Goal: Task Accomplishment & Management: Manage account settings

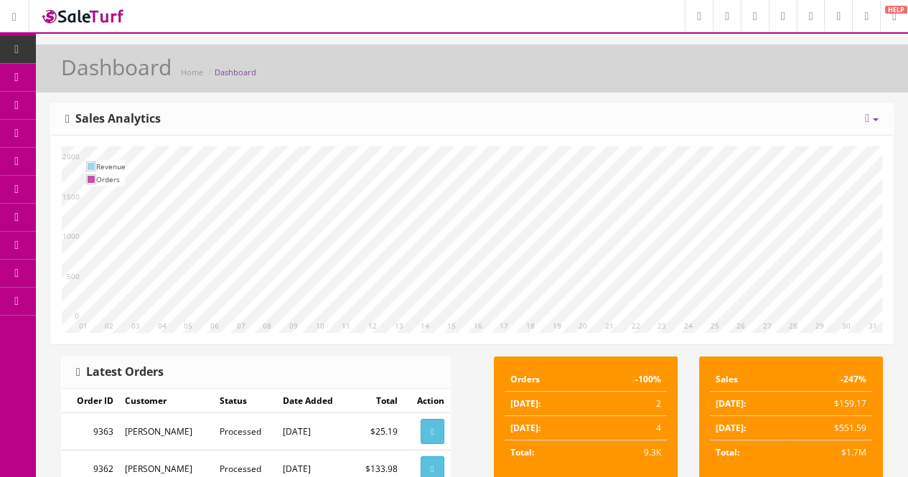
click at [83, 74] on icon at bounding box center [75, 76] width 15 height 11
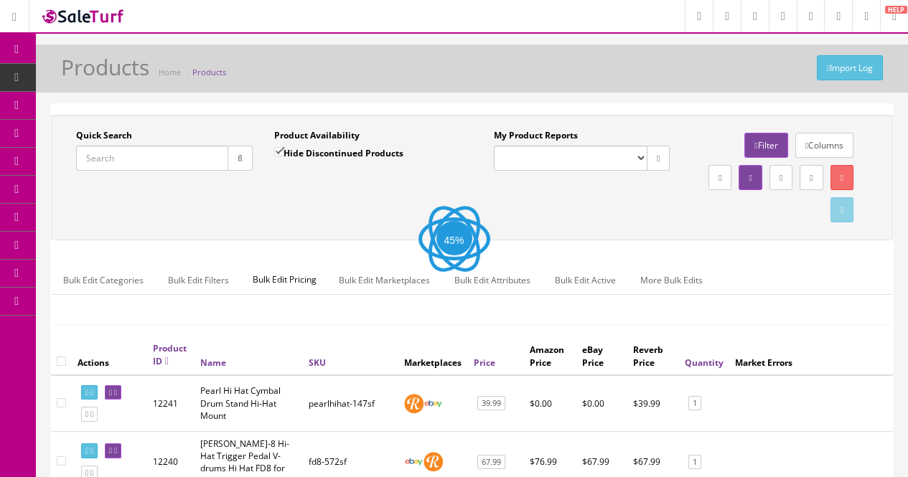
click at [134, 161] on input "Quick Search" at bounding box center [152, 158] width 152 height 25
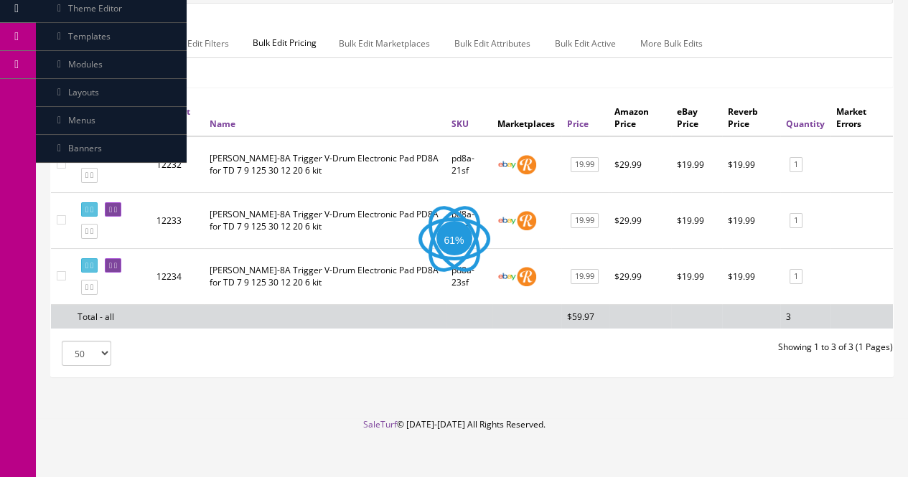
scroll to position [258, 0]
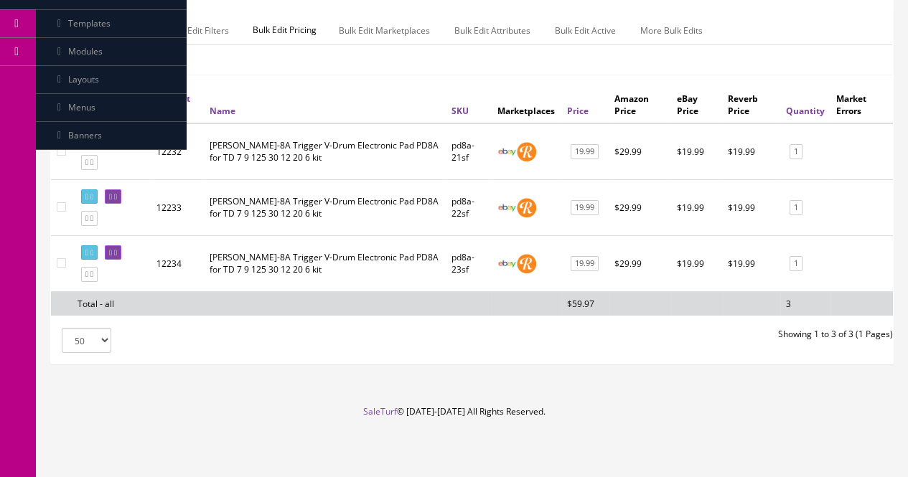
type input "pd8a-"
click at [356, 62] on div "Bulk Edit Categories Bulk Edit Filters Bulk Edit Pricing Bulk Edit Marketplaces…" at bounding box center [472, 39] width 840 height 67
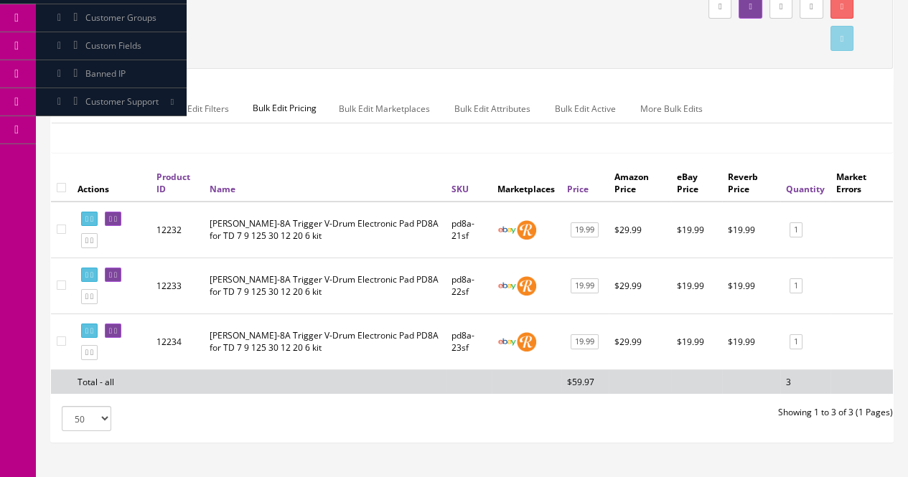
scroll to position [0, 0]
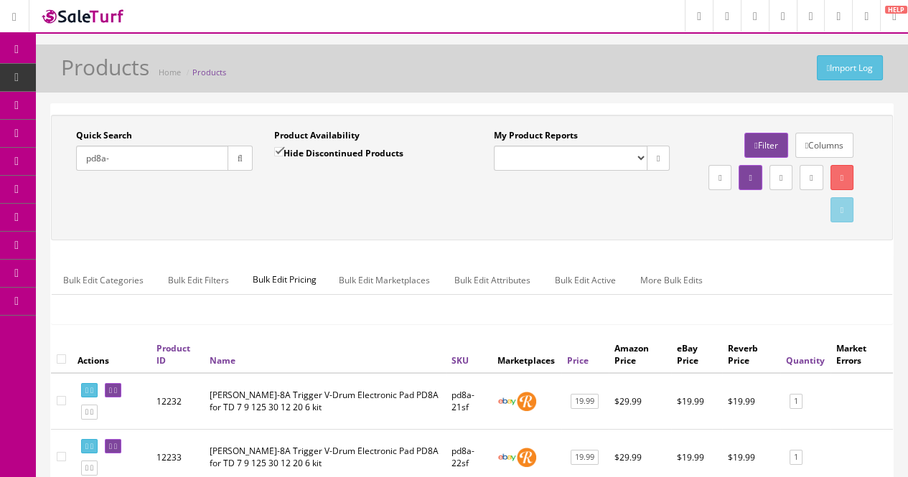
click at [291, 156] on label "Hide Discontinued Products" at bounding box center [338, 153] width 129 height 14
click at [283, 156] on input "Hide Discontinued Products" at bounding box center [278, 151] width 9 height 9
checkbox input "false"
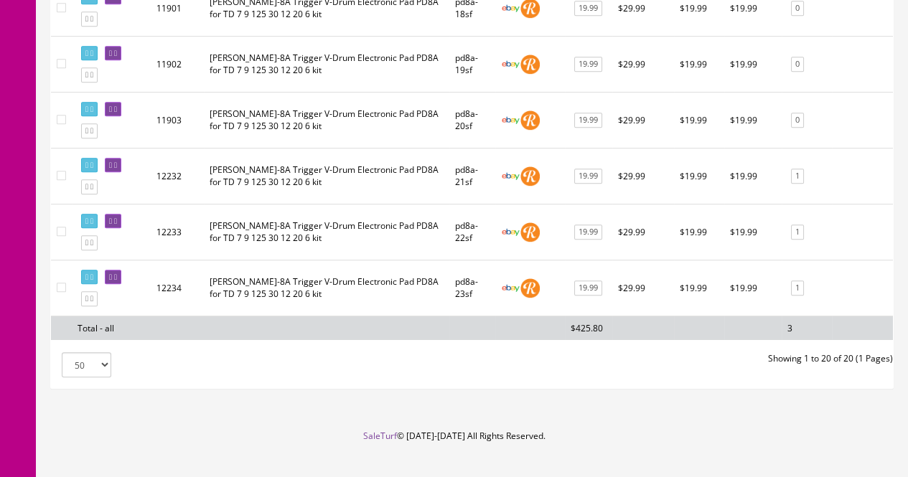
scroll to position [1191, 0]
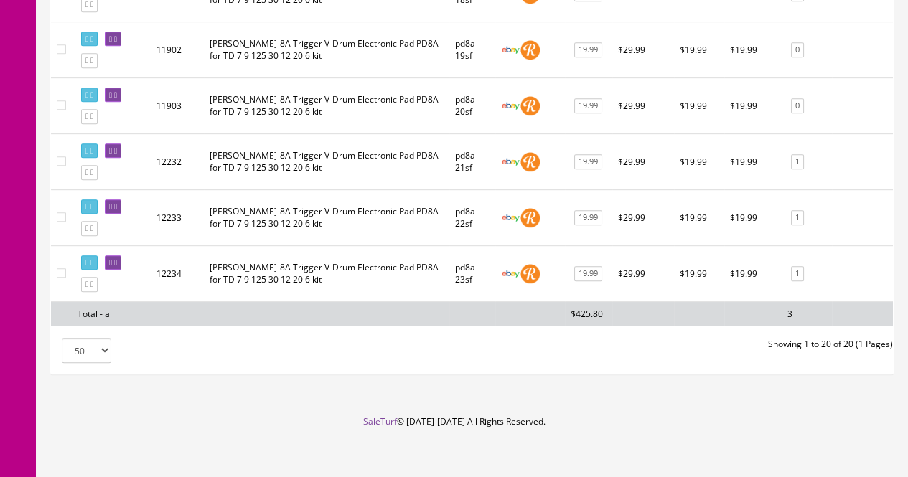
click at [60, 268] on input"] "checkbox" at bounding box center [61, 272] width 9 height 9
checkbox input"] "true"
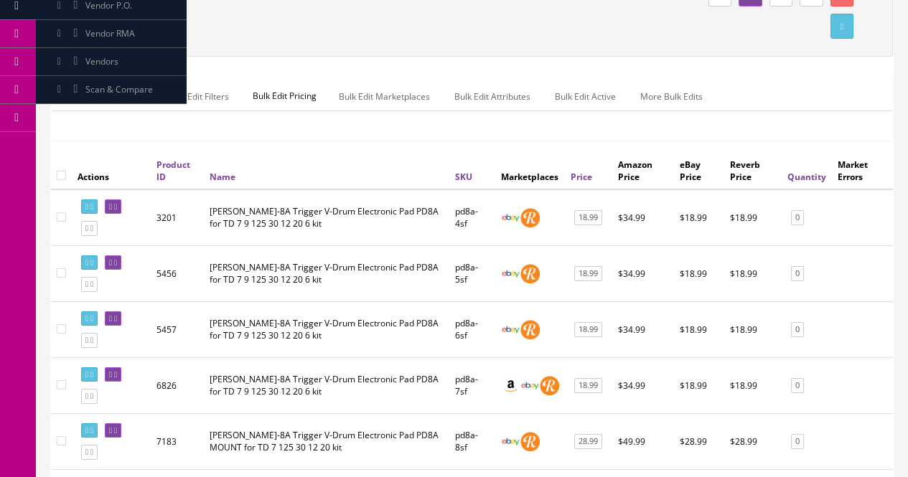
scroll to position [0, 0]
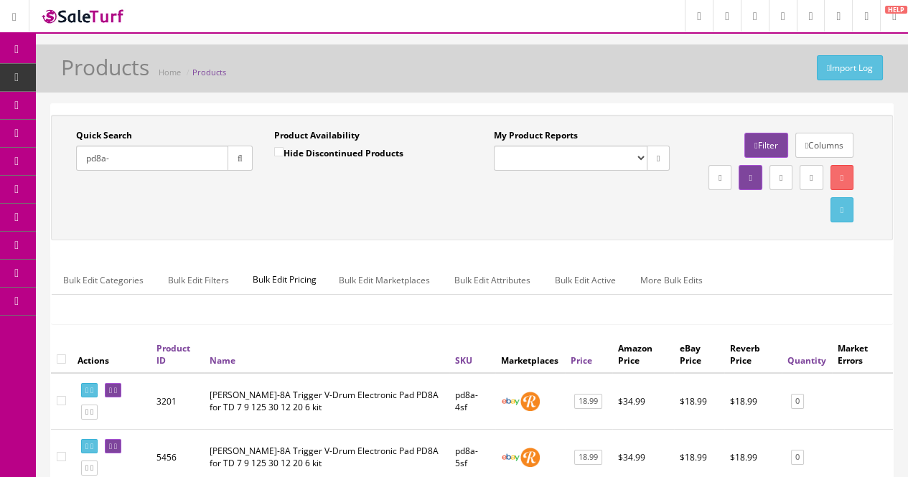
click at [61, 355] on input "checkbox" at bounding box center [61, 359] width 9 height 9
checkbox input "true"
checkbox input"] "true"
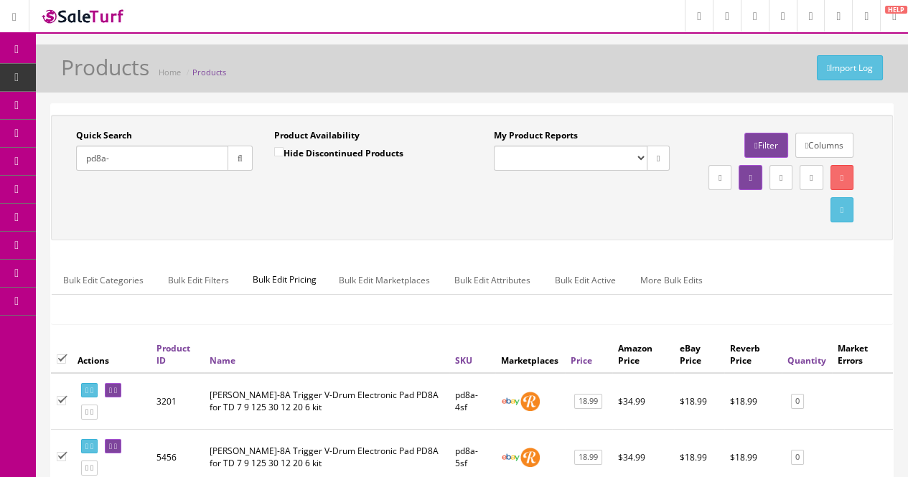
checkbox input"] "true"
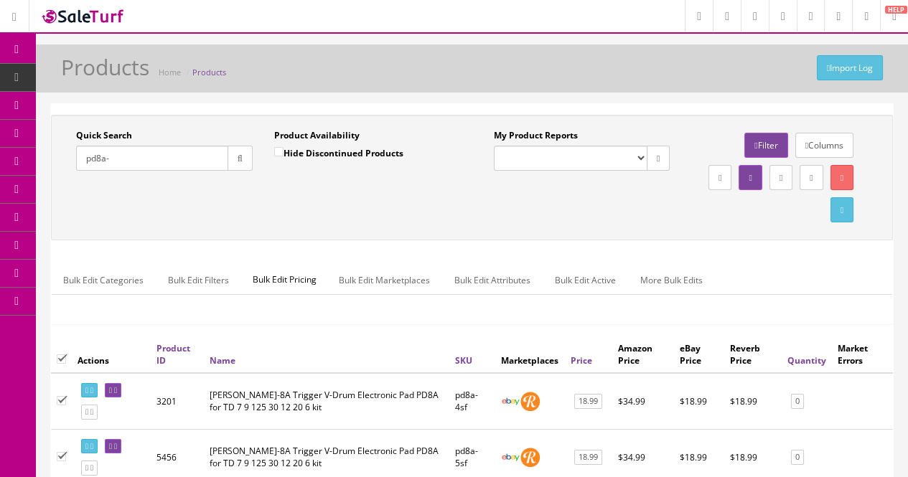
checkbox input"] "true"
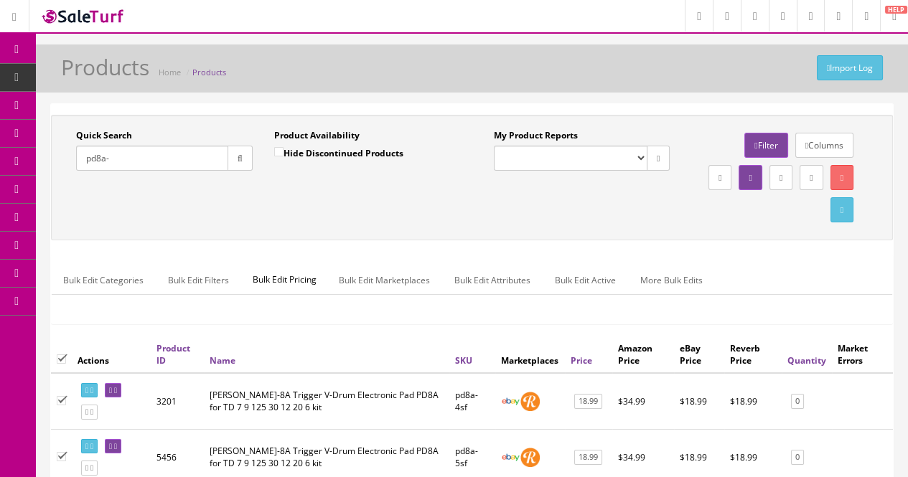
checkbox input"] "true"
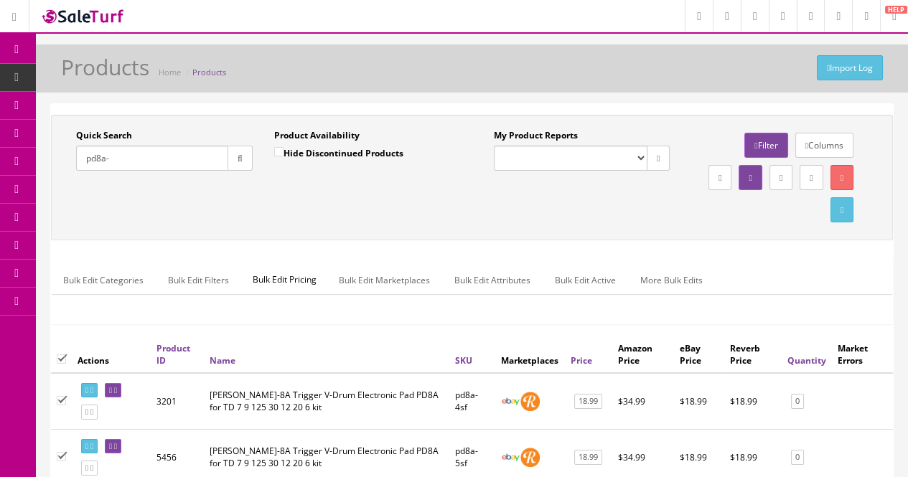
checkbox input"] "true"
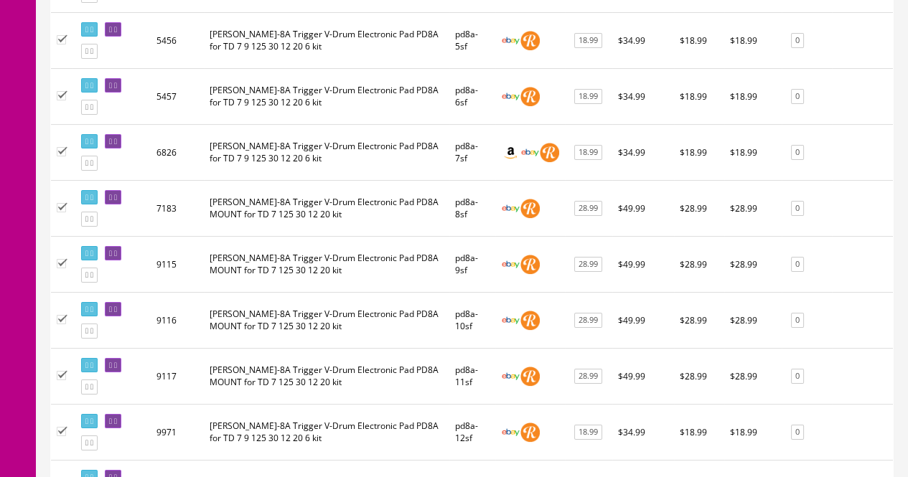
click at [60, 205] on input"] "checkbox" at bounding box center [61, 207] width 9 height 9
checkbox input"] "false"
click at [60, 259] on input"] "checkbox" at bounding box center [61, 263] width 9 height 9
checkbox input"] "false"
click at [63, 315] on input"] "checkbox" at bounding box center [61, 319] width 9 height 9
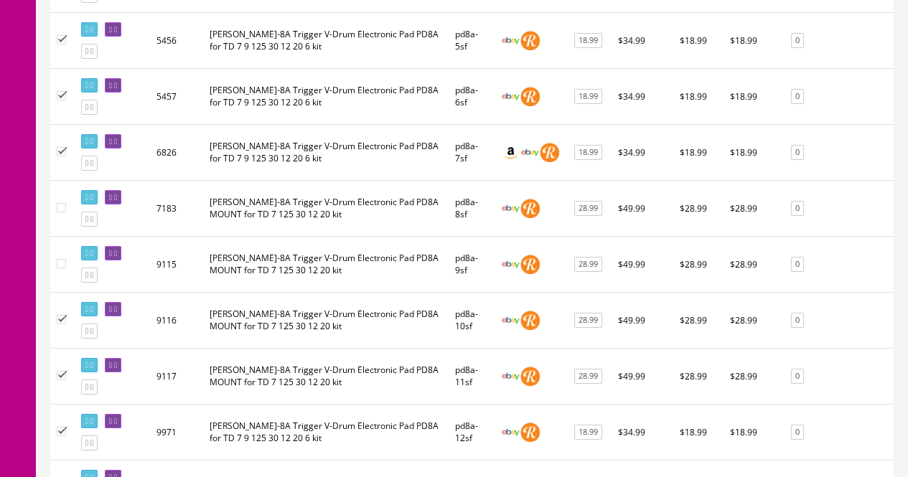
checkbox input"] "false"
click at [64, 371] on input"] "checkbox" at bounding box center [61, 375] width 9 height 9
checkbox input"] "false"
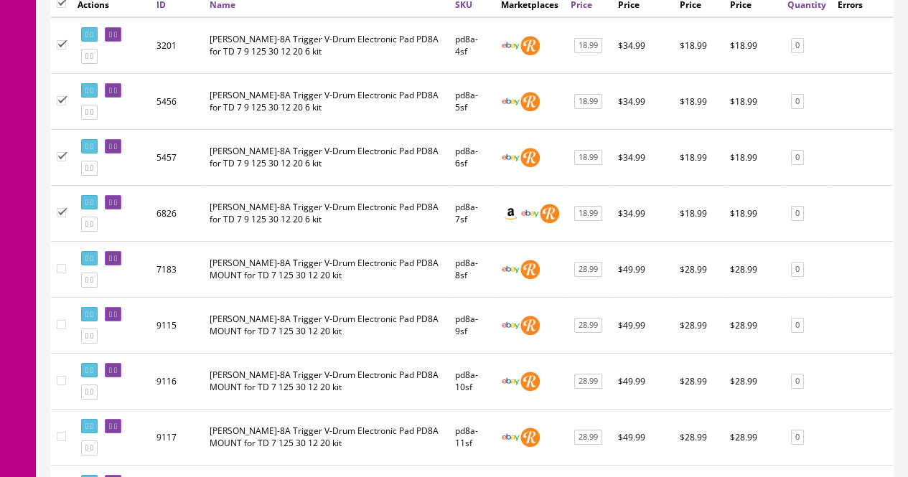
scroll to position [0, 0]
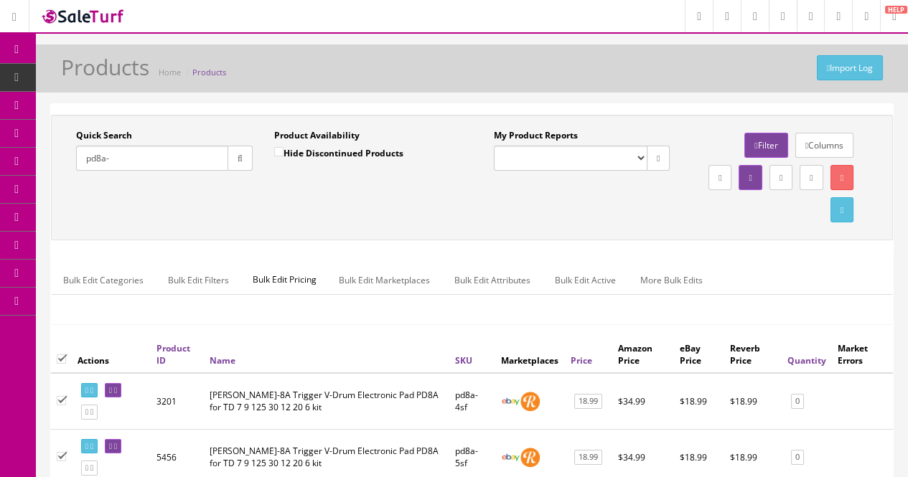
click at [369, 282] on link "Bulk Edit Marketplaces" at bounding box center [384, 280] width 114 height 28
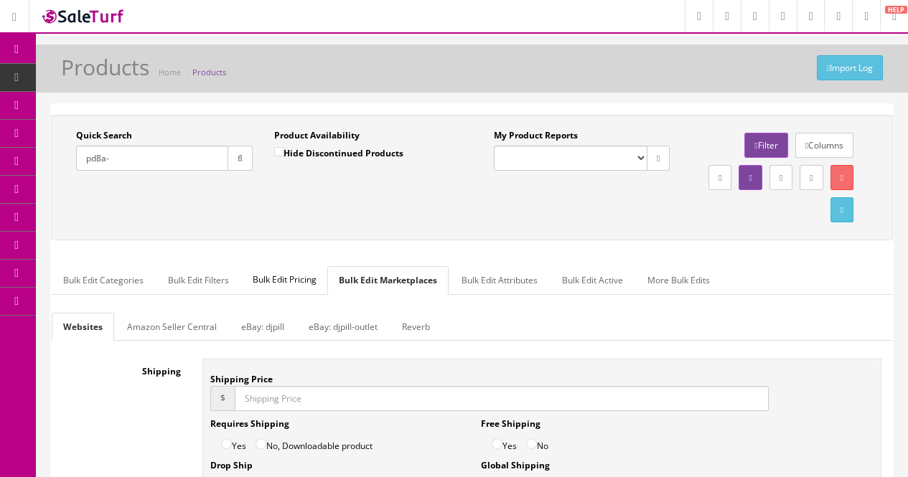
click at [60, 393] on div "Shipping Shipping Price $ Requires Shipping Yes No, Downloadable product Drop S…" at bounding box center [472, 434] width 840 height 151
click at [408, 327] on link "Reverb" at bounding box center [415, 327] width 51 height 28
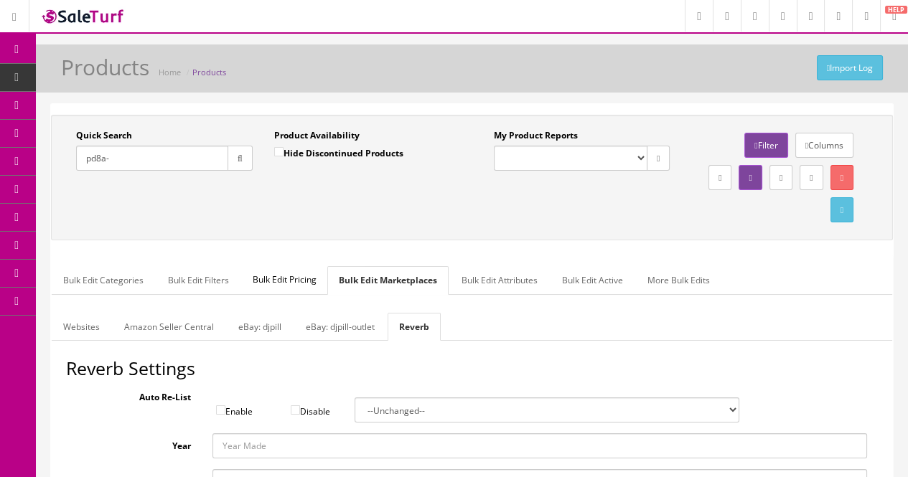
click at [104, 273] on link "Bulk Edit Categories" at bounding box center [103, 280] width 103 height 28
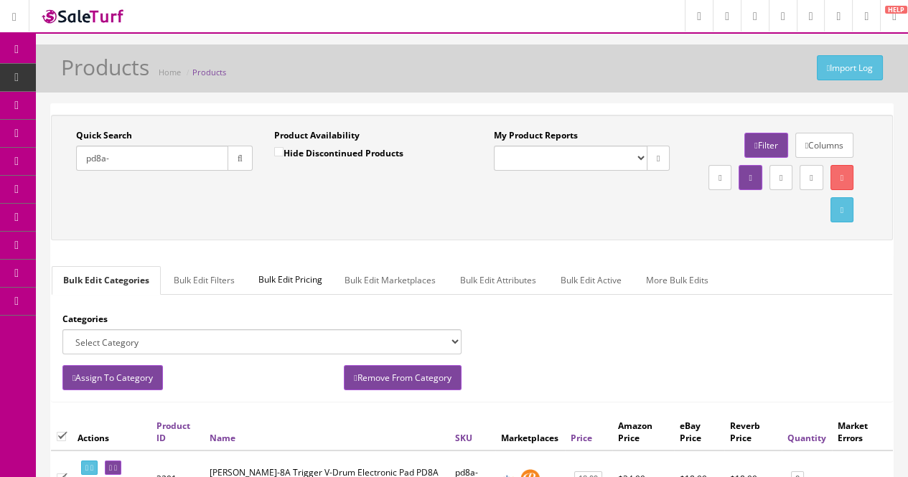
click at [388, 271] on link "Bulk Edit Marketplaces" at bounding box center [390, 280] width 114 height 28
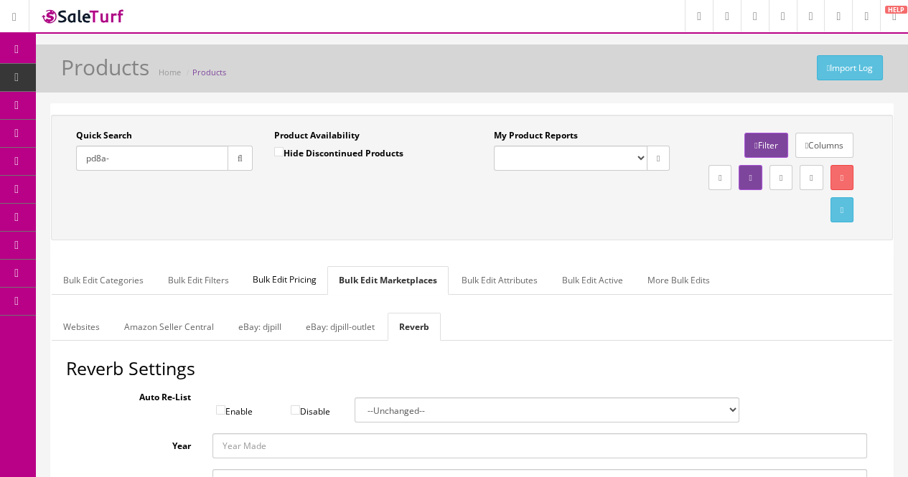
click at [505, 277] on link "Bulk Edit Attributes" at bounding box center [499, 280] width 99 height 28
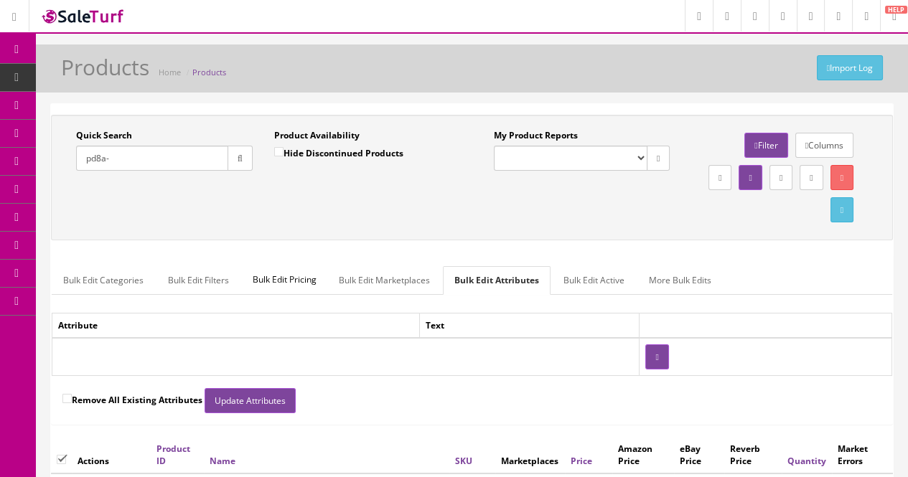
click at [377, 277] on link "Bulk Edit Marketplaces" at bounding box center [384, 280] width 114 height 28
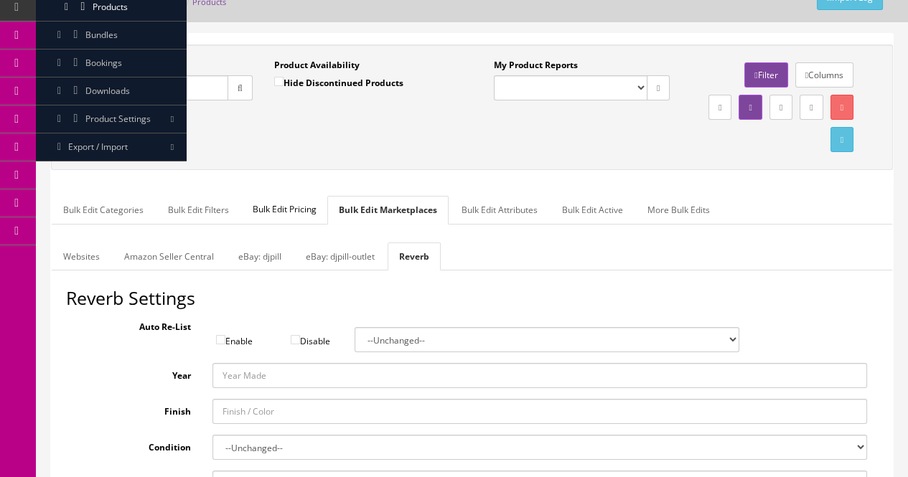
scroll to position [115, 0]
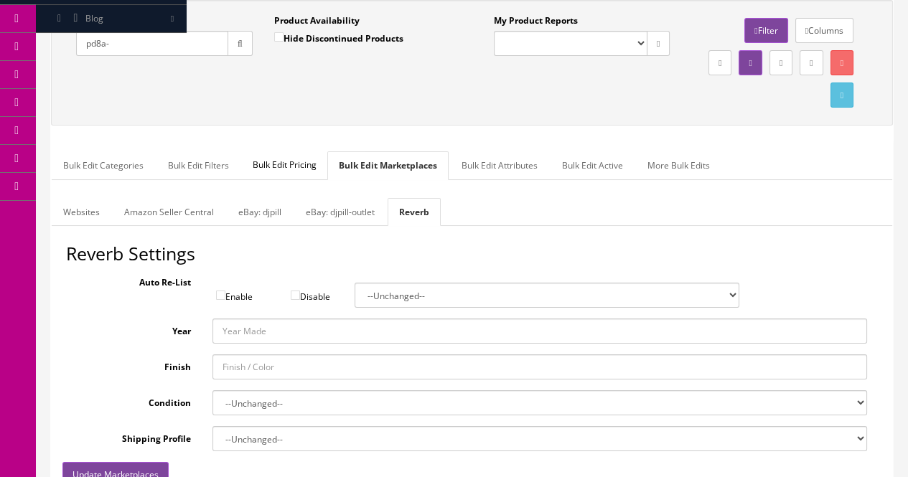
click at [70, 207] on link "Websites" at bounding box center [82, 212] width 60 height 28
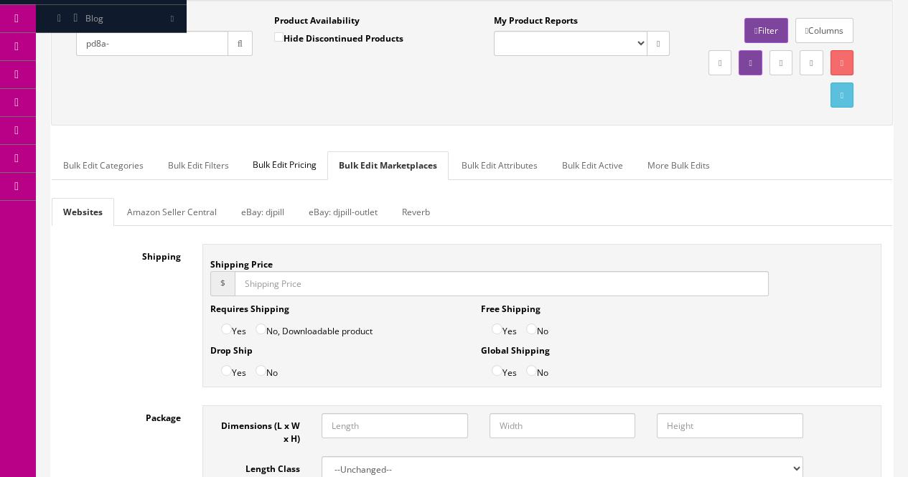
click at [84, 296] on div "Shipping Shipping Price $ Requires Shipping Yes No, Downloadable product Drop S…" at bounding box center [472, 319] width 840 height 151
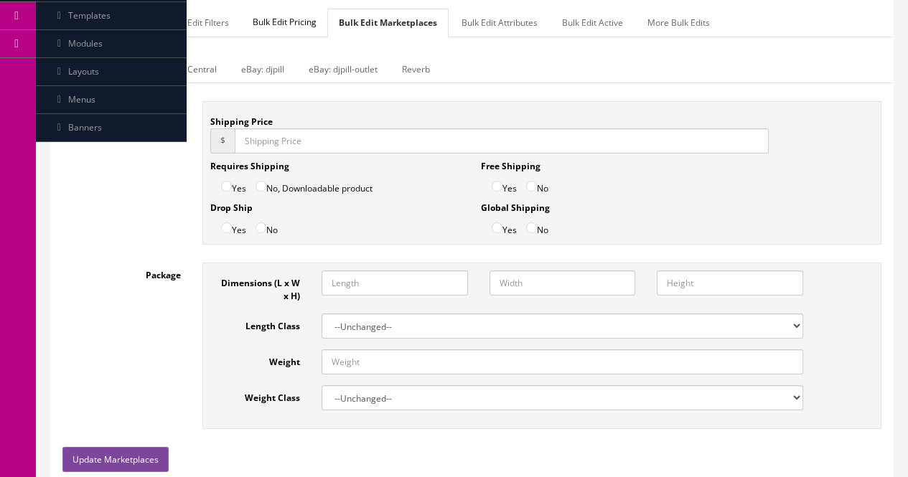
scroll to position [216, 0]
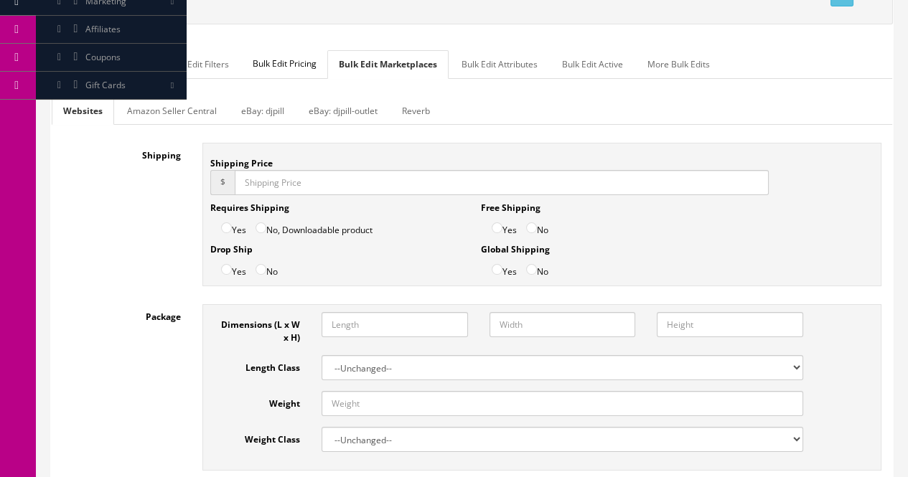
click at [425, 111] on link "Reverb" at bounding box center [415, 111] width 51 height 28
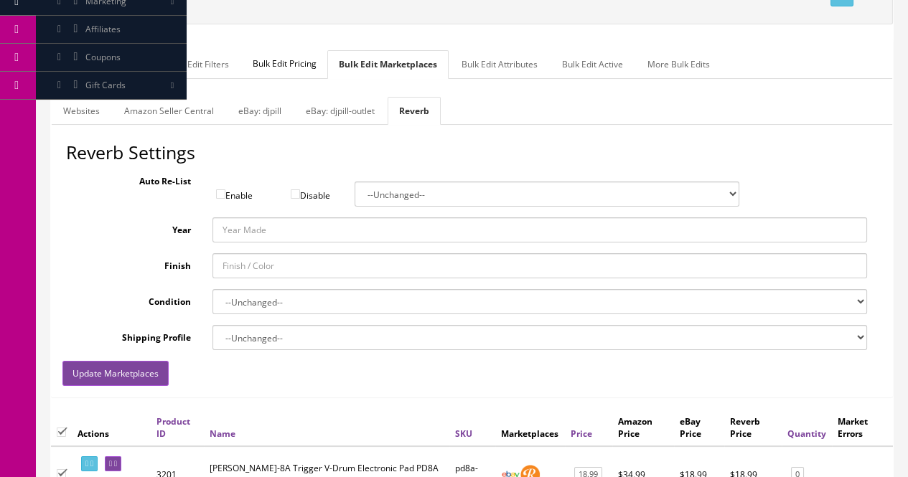
click at [177, 112] on link "Amazon Seller Central" at bounding box center [169, 111] width 113 height 28
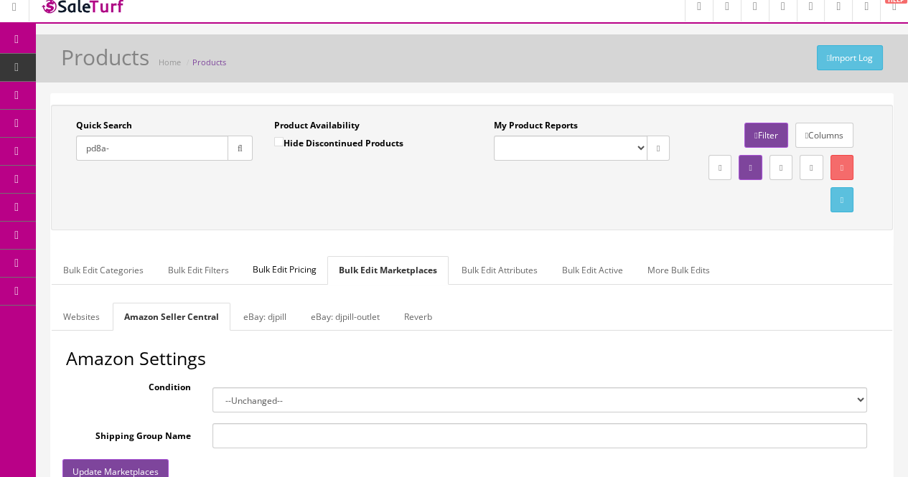
scroll to position [0, 0]
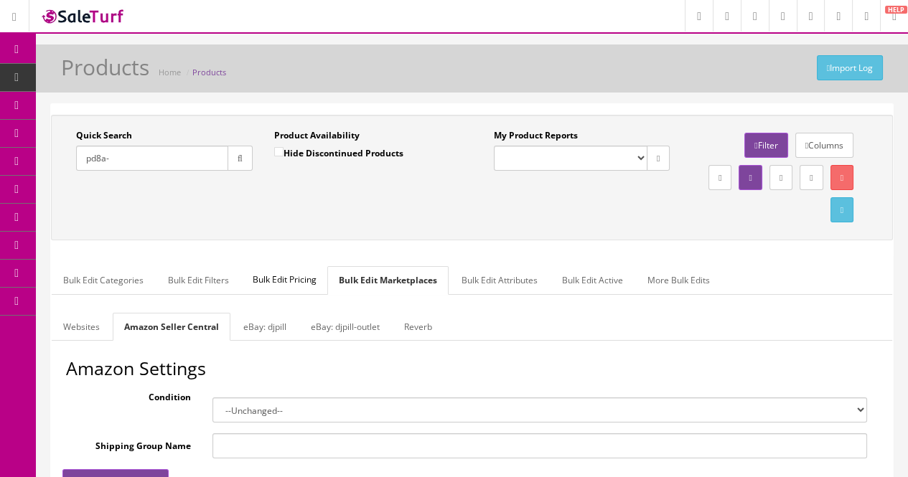
click at [293, 149] on label "Hide Discontinued Products" at bounding box center [338, 153] width 129 height 14
click at [283, 149] on input "Hide Discontinued Products" at bounding box center [278, 151] width 9 height 9
checkbox input "true"
click at [238, 160] on icon "button" at bounding box center [240, 158] width 5 height 9
click at [315, 159] on label "Hide Discontinued Products" at bounding box center [338, 153] width 129 height 14
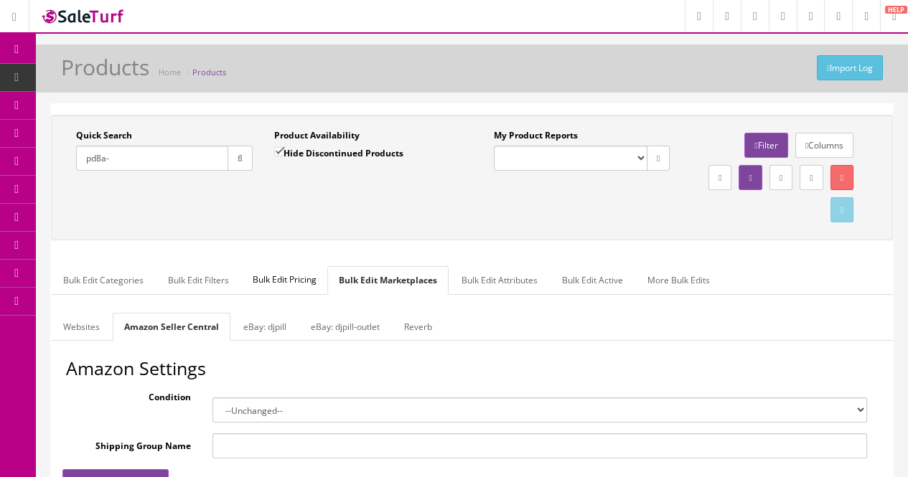
click at [283, 156] on input "Hide Discontinued Products" at bounding box center [278, 151] width 9 height 9
checkbox input "false"
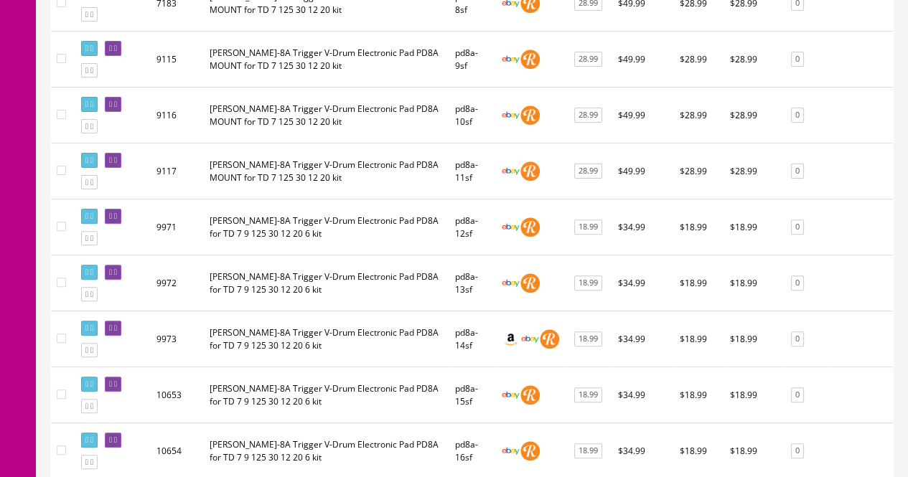
scroll to position [793, 0]
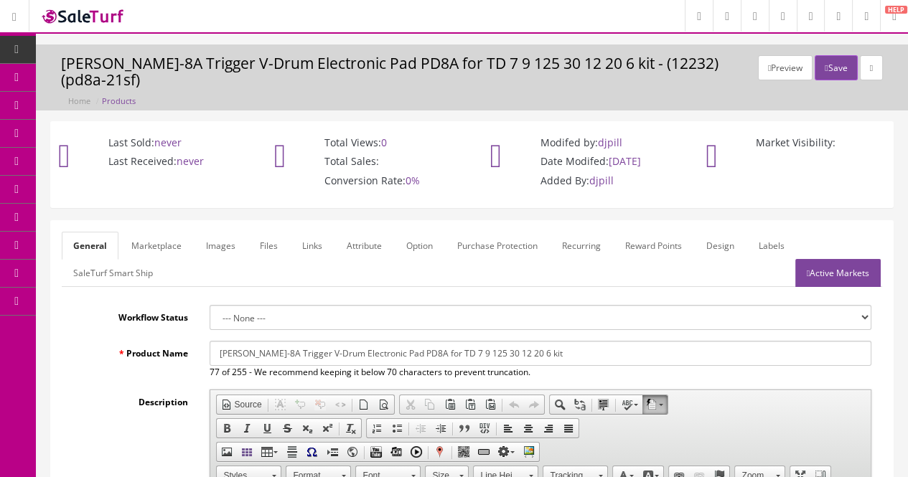
click at [159, 239] on link "Marketplace" at bounding box center [156, 246] width 73 height 28
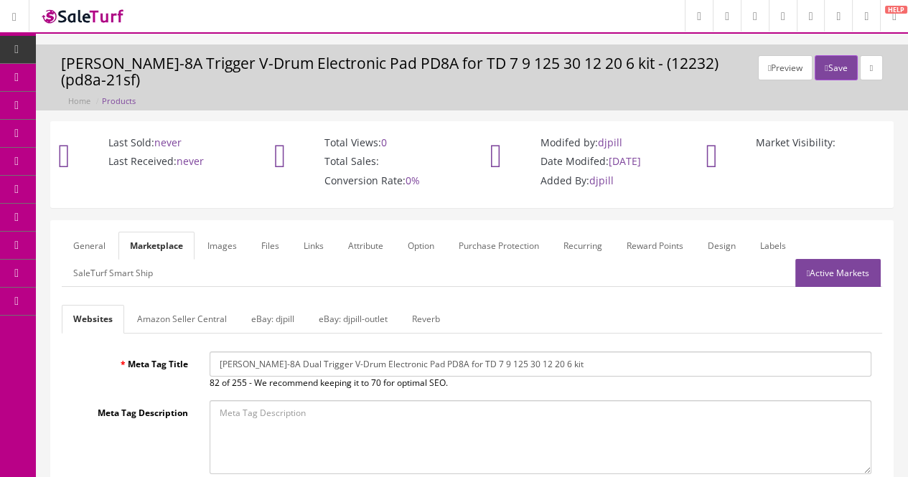
click at [423, 322] on link "Reverb" at bounding box center [425, 319] width 51 height 28
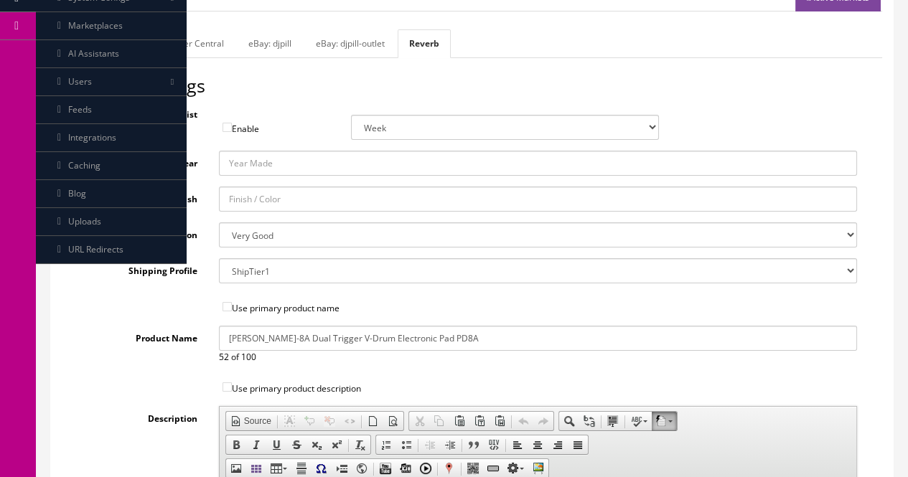
scroll to position [273, 0]
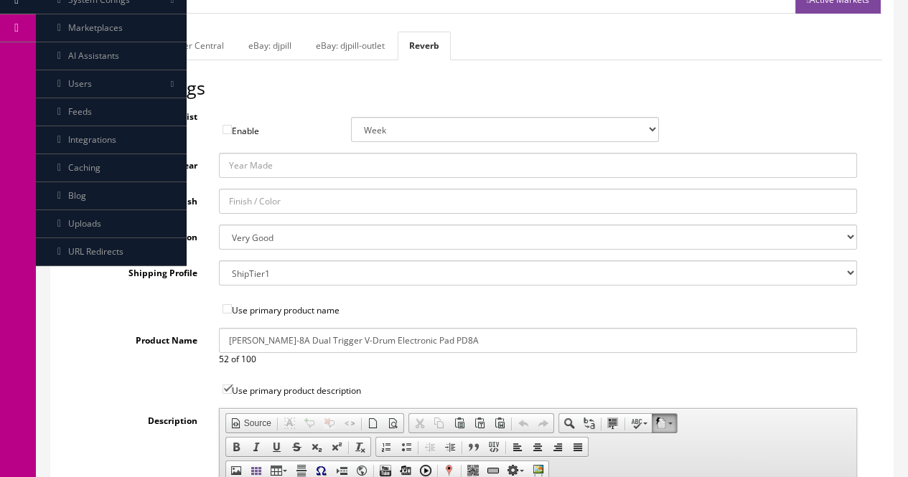
click at [96, 52] on link "Websites" at bounding box center [92, 46] width 60 height 28
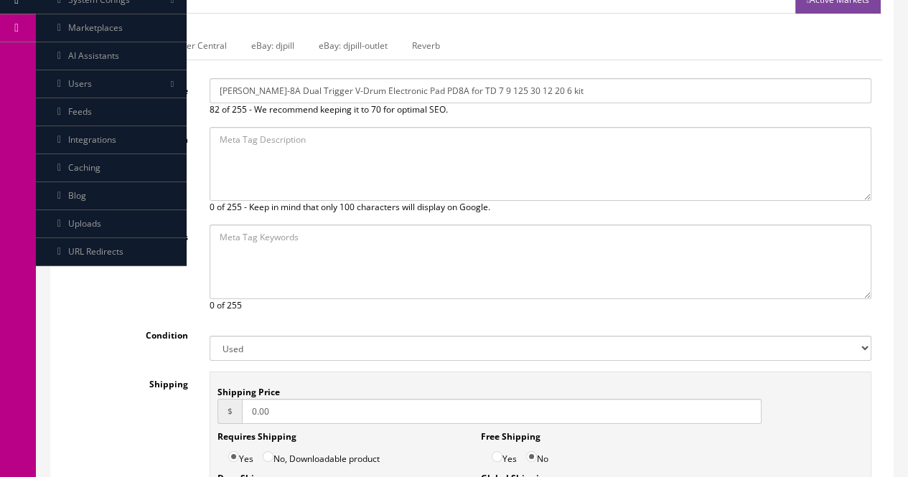
drag, startPoint x: 573, startPoint y: 83, endPoint x: 202, endPoint y: 83, distance: 371.0
click at [202, 83] on div "Roland PD-8A Dual Trigger V-Drum Electronic Pad PD8A for TD 7 9 125 30 12 20 6 …" at bounding box center [541, 97] width 684 height 38
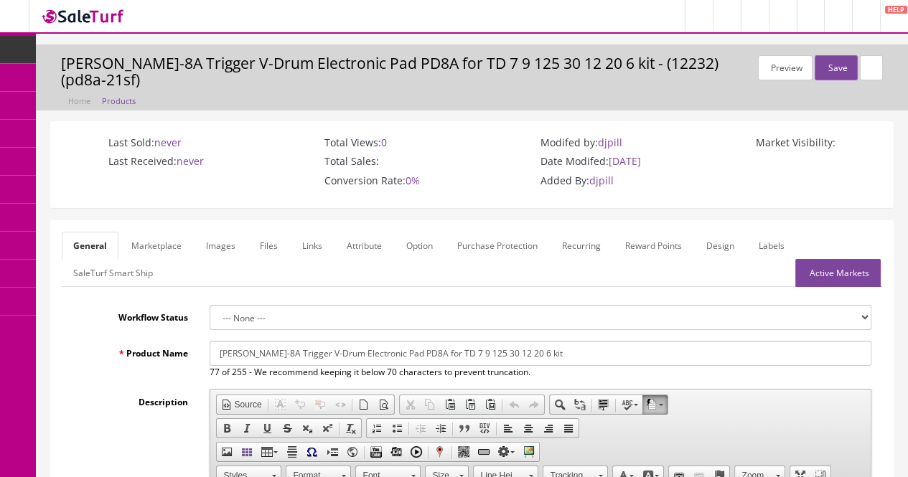
click at [153, 244] on link "Marketplace" at bounding box center [156, 246] width 73 height 28
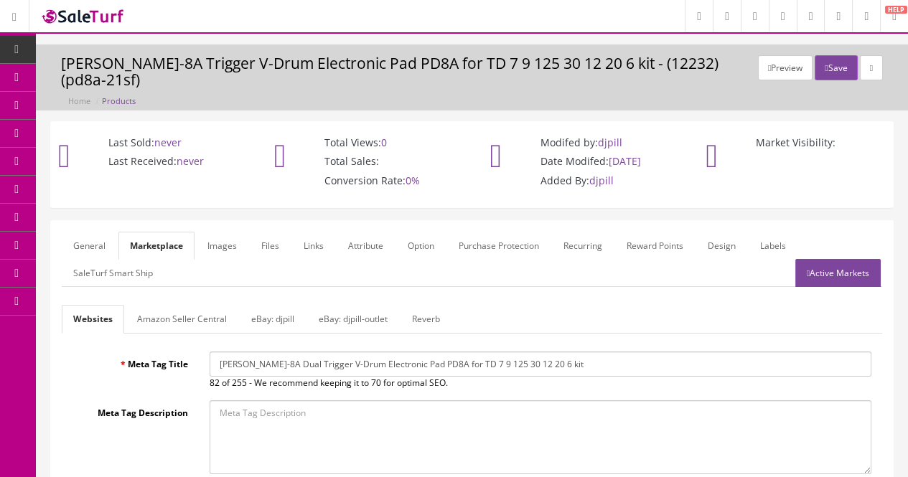
click at [296, 361] on input "Roland PD-8A Dual Trigger V-Drum Electronic Pad PD8A for TD 7 9 125 30 12 20 6 …" at bounding box center [541, 364] width 662 height 25
type input "Roland PD-8A Trigger V-Drum Electronic Pad PD8A for TD 7 9 125 30 12 20 6 kit"
click at [422, 310] on link "Reverb" at bounding box center [425, 319] width 51 height 28
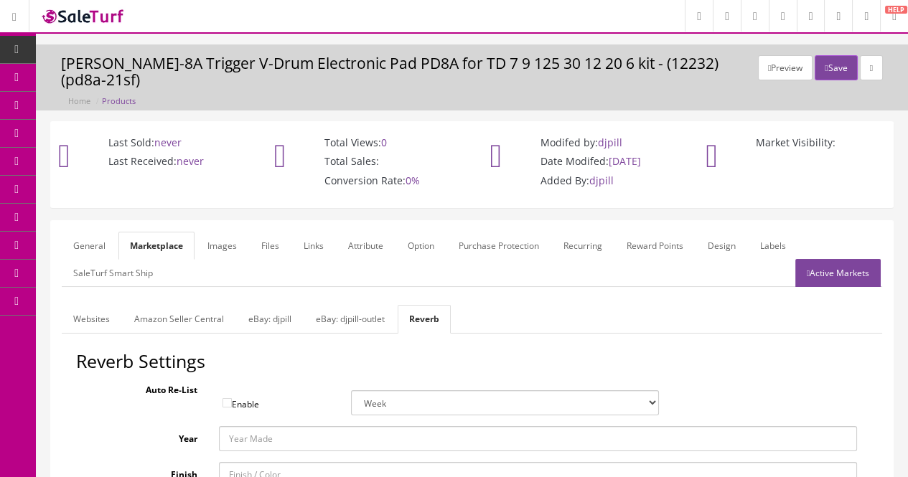
click at [130, 398] on div "Auto Re-List Enable Week 2 Weeks 30 Days (Month) 90 Days (3 Months)" at bounding box center [472, 396] width 792 height 38
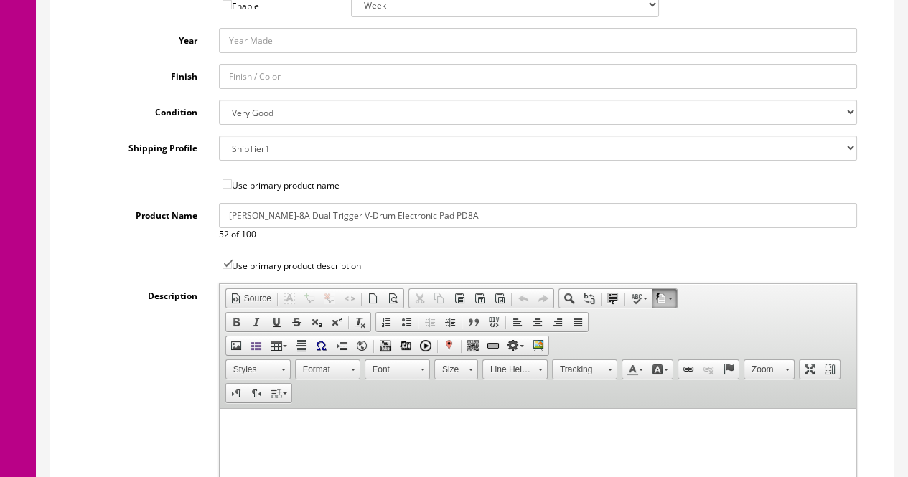
scroll to position [417, 0]
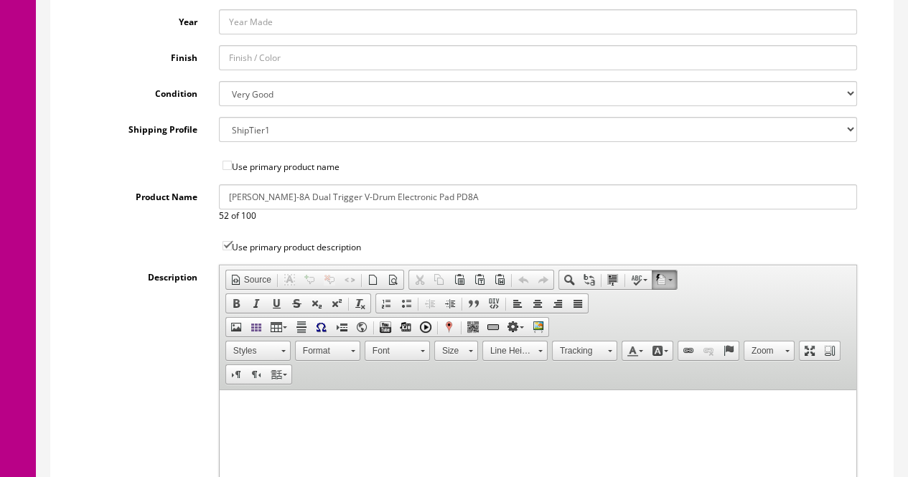
click at [308, 192] on input "Roland PD-8A Dual Trigger V-Drum Electronic Pad PD8A" at bounding box center [538, 196] width 638 height 25
type input "Roland PD-8A Trigger V-Drum Electronic Pad PD8A"
click at [67, 121] on div "Reverb Settings Auto Re-List Enable Week 2 Weeks 30 Days (Month) 90 Days (3 Mon…" at bounding box center [472, 322] width 820 height 774
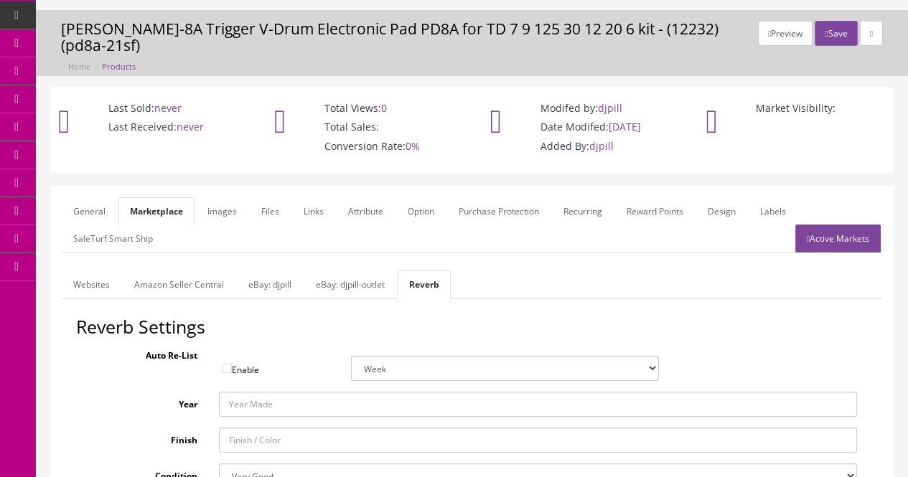
scroll to position [0, 0]
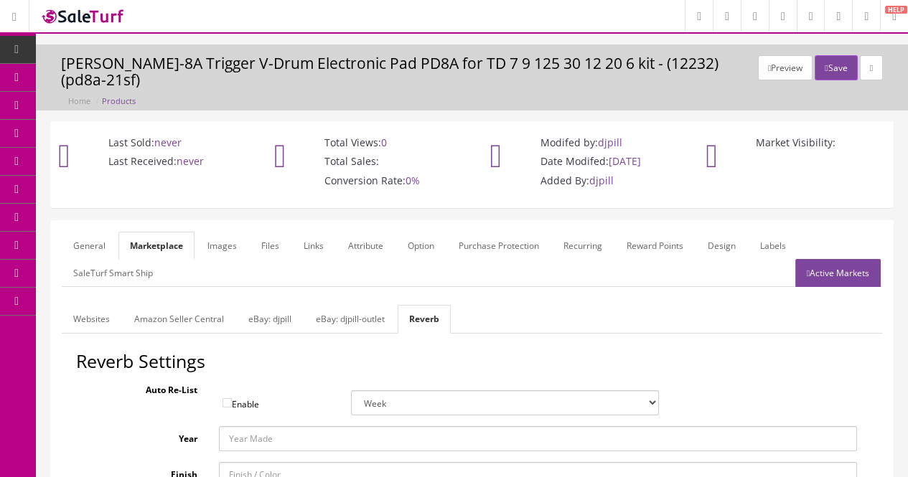
click at [89, 255] on link "General" at bounding box center [89, 246] width 55 height 28
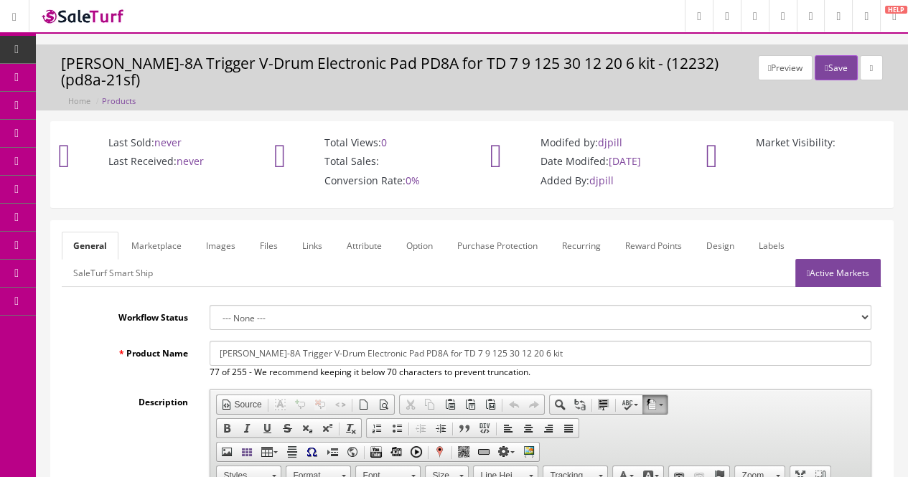
click at [105, 352] on label "Product Name" at bounding box center [130, 350] width 137 height 19
click at [210, 352] on input "[PERSON_NAME]-8A Trigger V-Drum Electronic Pad PD8A for TD 7 9 125 30 12 20 6 k…" at bounding box center [541, 353] width 662 height 25
click at [824, 69] on button "Save" at bounding box center [835, 67] width 42 height 25
click at [162, 241] on link "Marketplace" at bounding box center [156, 246] width 73 height 28
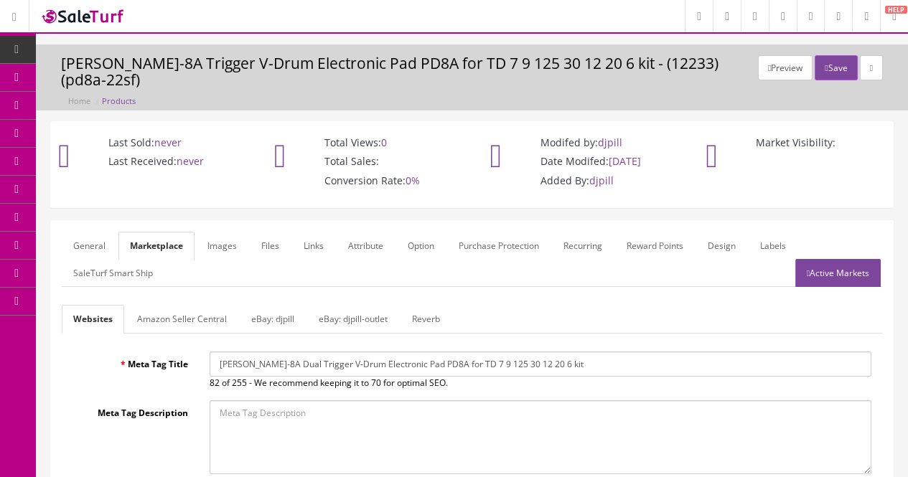
click at [297, 362] on input "Roland PD-8A Dual Trigger V-Drum Electronic Pad PD8A for TD 7 9 125 30 12 20 6 …" at bounding box center [541, 364] width 662 height 25
type input "[PERSON_NAME]-8A Trigger V-Drum Electronic Pad PD8A for TD 7 9 125 30 12 20 6 k…"
click at [412, 319] on link "Reverb" at bounding box center [425, 319] width 51 height 28
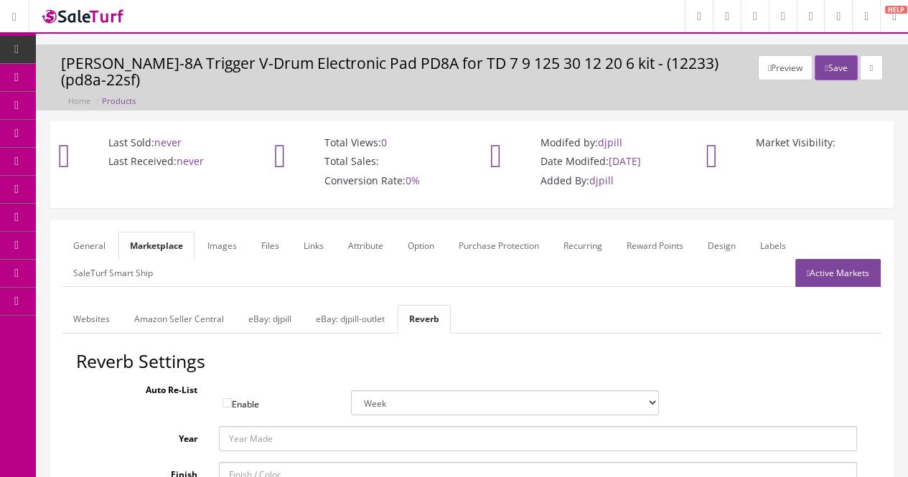
click at [78, 388] on label "Auto Re-List" at bounding box center [142, 386] width 132 height 19
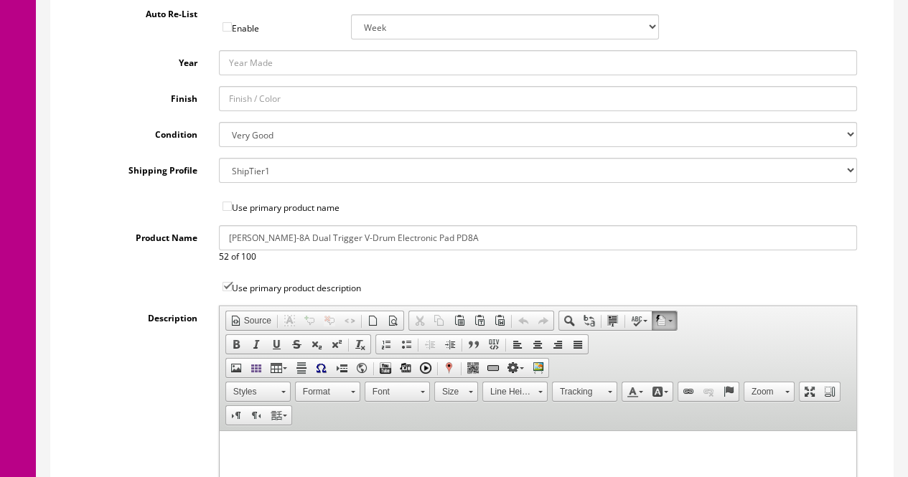
scroll to position [417, 0]
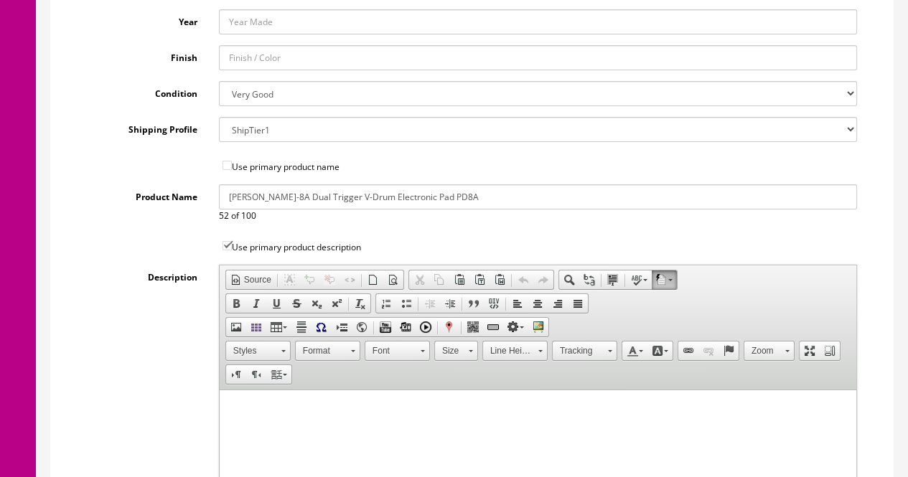
click at [304, 194] on input "Roland PD-8A Dual Trigger V-Drum Electronic Pad PD8A" at bounding box center [538, 196] width 638 height 25
type input "Roland PD-8A Trigger V-Drum Electronic Pad PD8A"
click at [111, 240] on div "Use primary product description" at bounding box center [472, 243] width 792 height 21
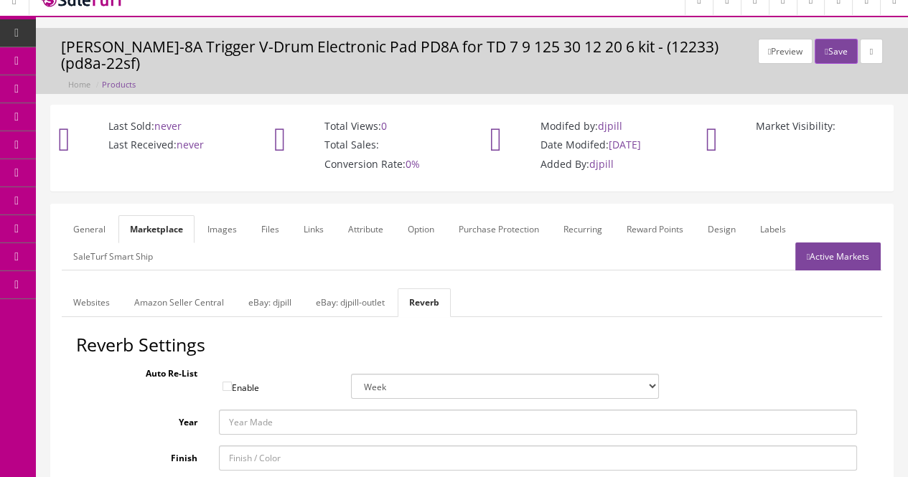
scroll to position [0, 0]
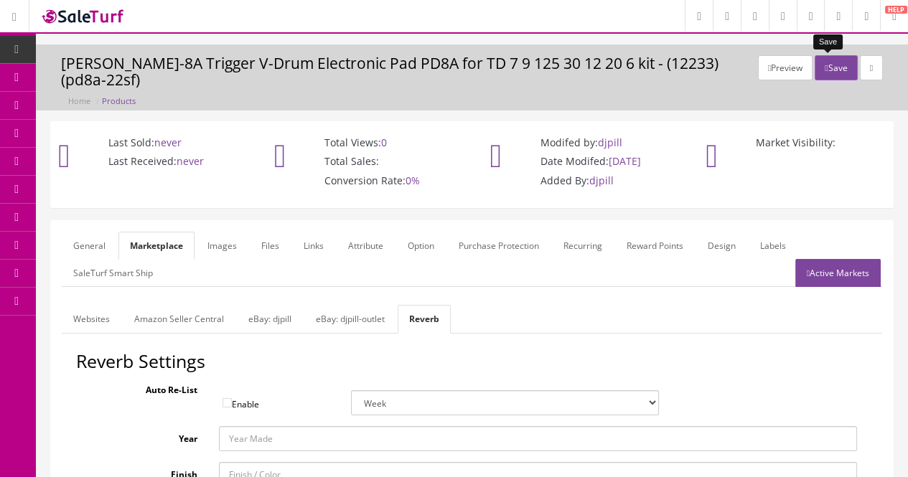
click at [822, 64] on button "Save" at bounding box center [835, 67] width 42 height 25
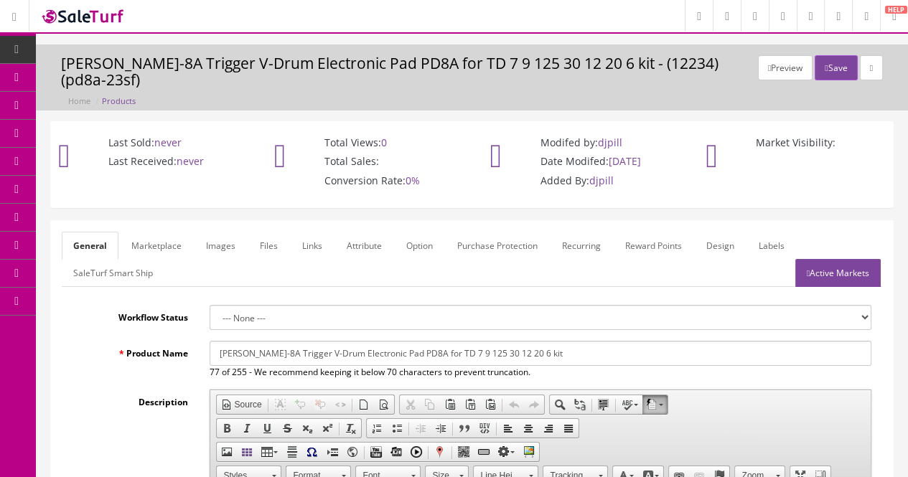
click at [137, 246] on link "Marketplace" at bounding box center [156, 246] width 73 height 28
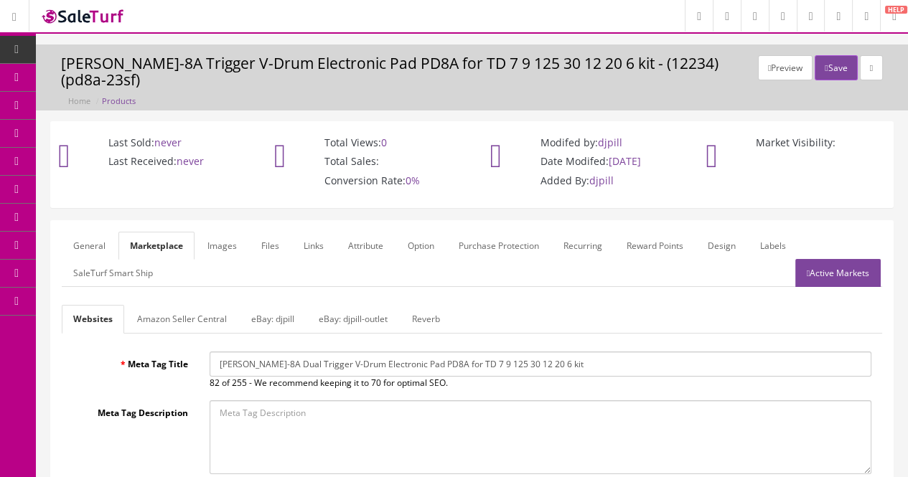
drag, startPoint x: 296, startPoint y: 362, endPoint x: 311, endPoint y: 360, distance: 14.4
click at [296, 362] on input "[PERSON_NAME]-8A Dual Trigger V-Drum Electronic Pad PD8A for TD 7 9 125 30 12 2…" at bounding box center [541, 364] width 662 height 25
type input "[PERSON_NAME]-8A Trigger V-Drum Electronic Pad PD8A for TD 7 9 125 30 12 20 6 k…"
click at [149, 375] on div "Meta Tag Title [PERSON_NAME]-8A Trigger V-Drum Electronic Pad PD8A for TD 7 9 1…" at bounding box center [472, 371] width 820 height 38
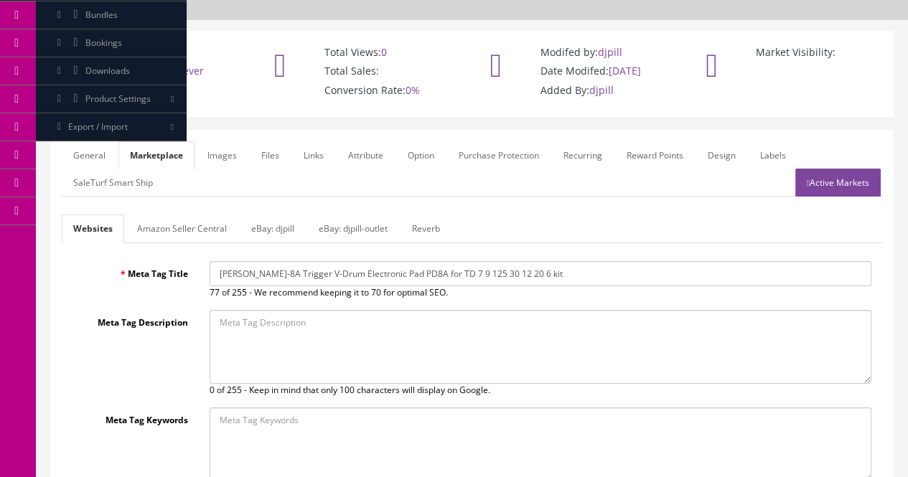
scroll to position [70, 0]
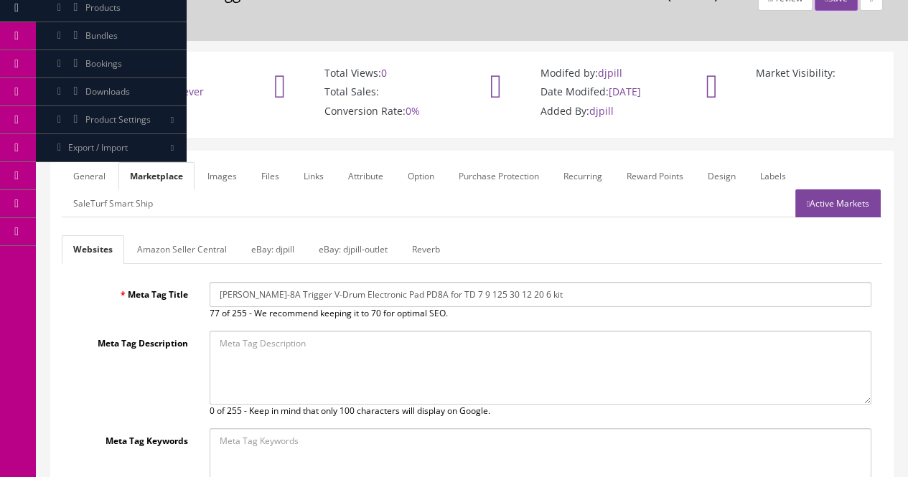
click at [431, 246] on link "Reverb" at bounding box center [425, 249] width 51 height 28
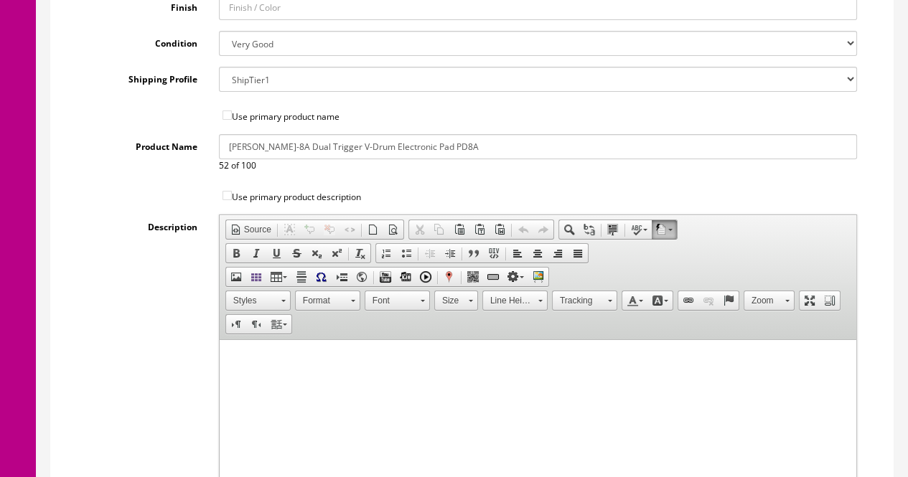
scroll to position [487, 0]
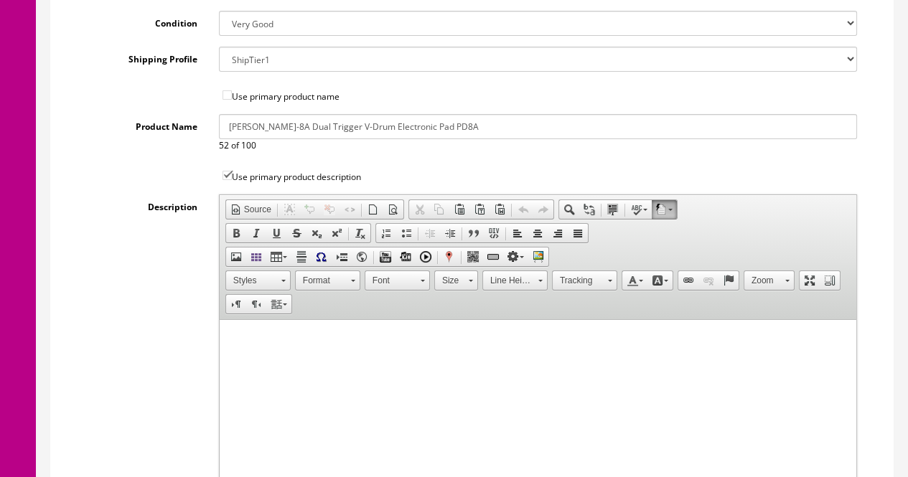
click at [306, 124] on input "Roland PD-8A Dual Trigger V-Drum Electronic Pad PD8A" at bounding box center [538, 126] width 638 height 25
type input "Roland PD-8A Trigger V-Drum Electronic Pad PD8A"
click at [161, 159] on div "Reverb Settings Auto Re-List Enable Week 2 Weeks 30 Days (Month) 90 Days (3 Mon…" at bounding box center [472, 251] width 820 height 774
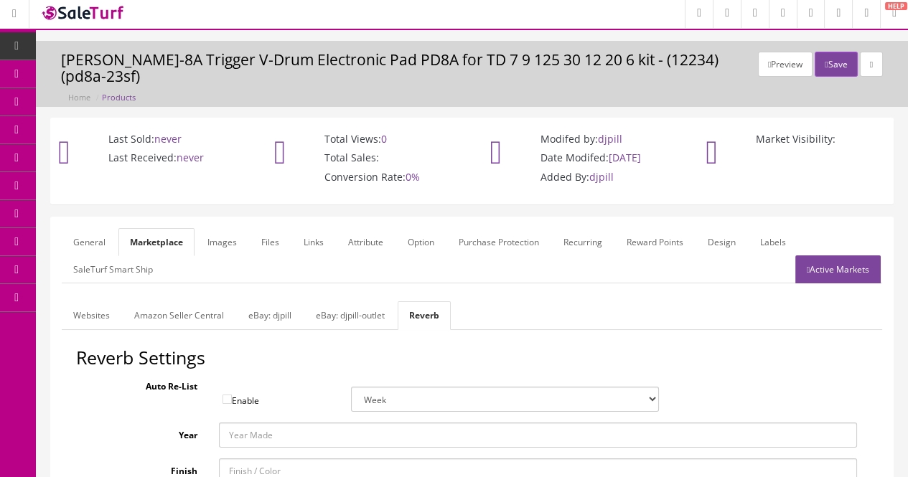
scroll to position [0, 0]
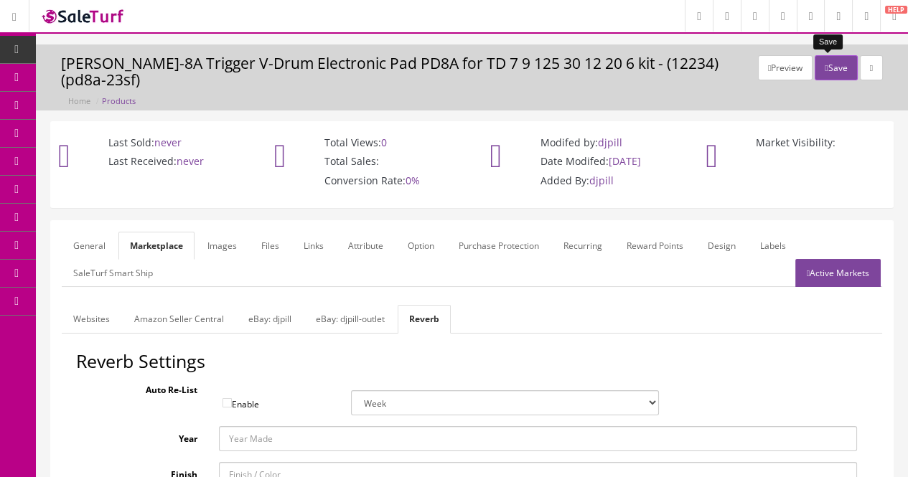
click at [823, 72] on button "Save" at bounding box center [835, 67] width 42 height 25
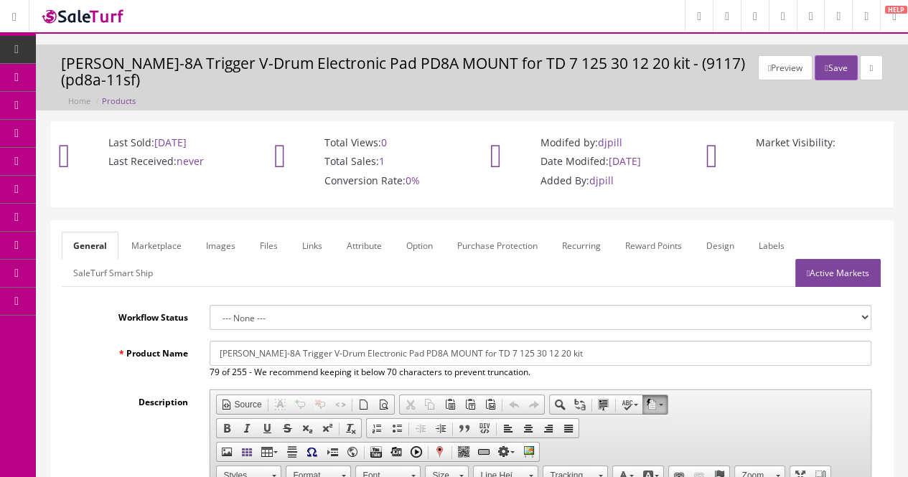
click at [171, 243] on link "Marketplace" at bounding box center [156, 246] width 73 height 28
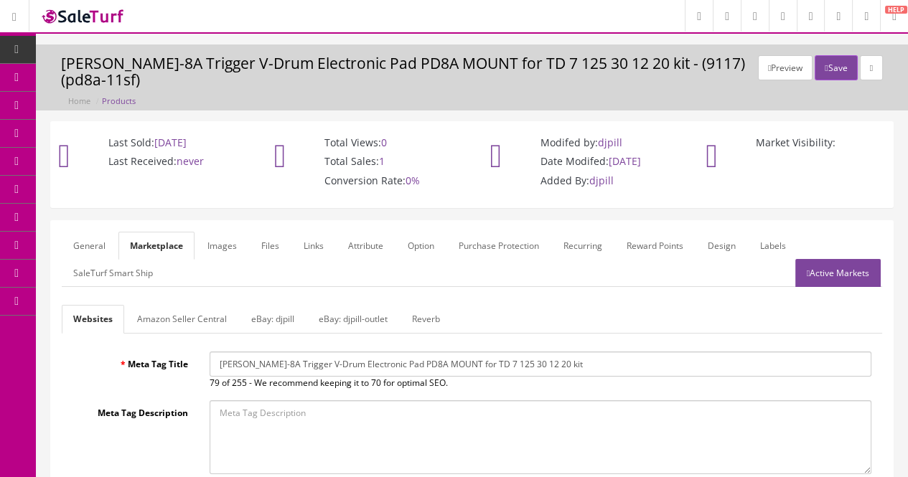
click at [441, 319] on link "Reverb" at bounding box center [425, 319] width 51 height 28
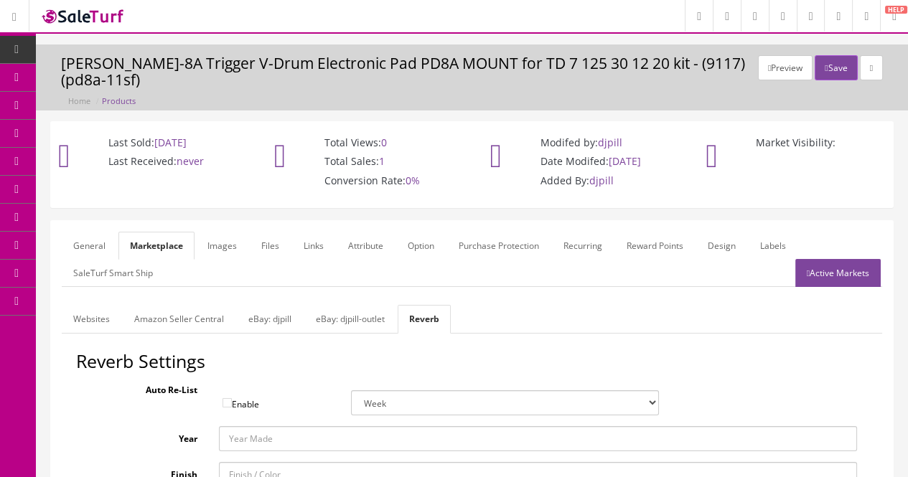
click at [133, 411] on div "Auto Re-List Enable Week 2 Weeks 30 Days (Month) 90 Days (3 Months)" at bounding box center [472, 396] width 792 height 38
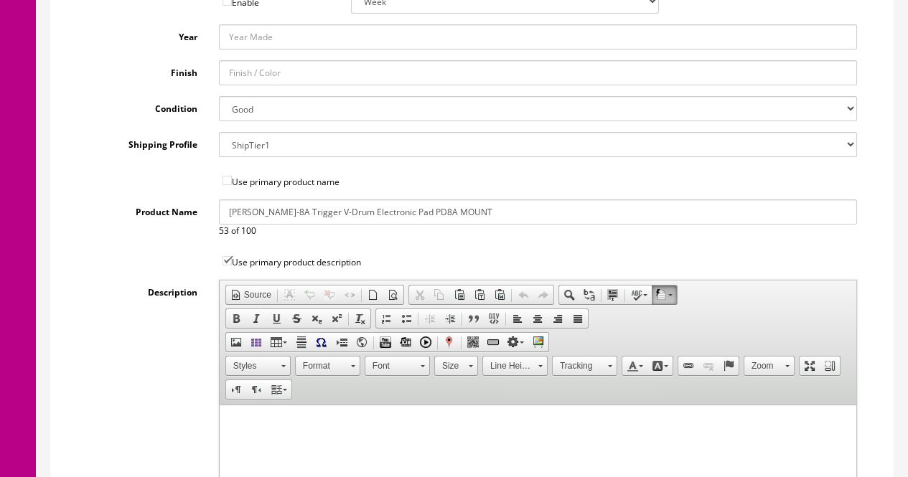
scroll to position [417, 0]
